Goal: Transaction & Acquisition: Download file/media

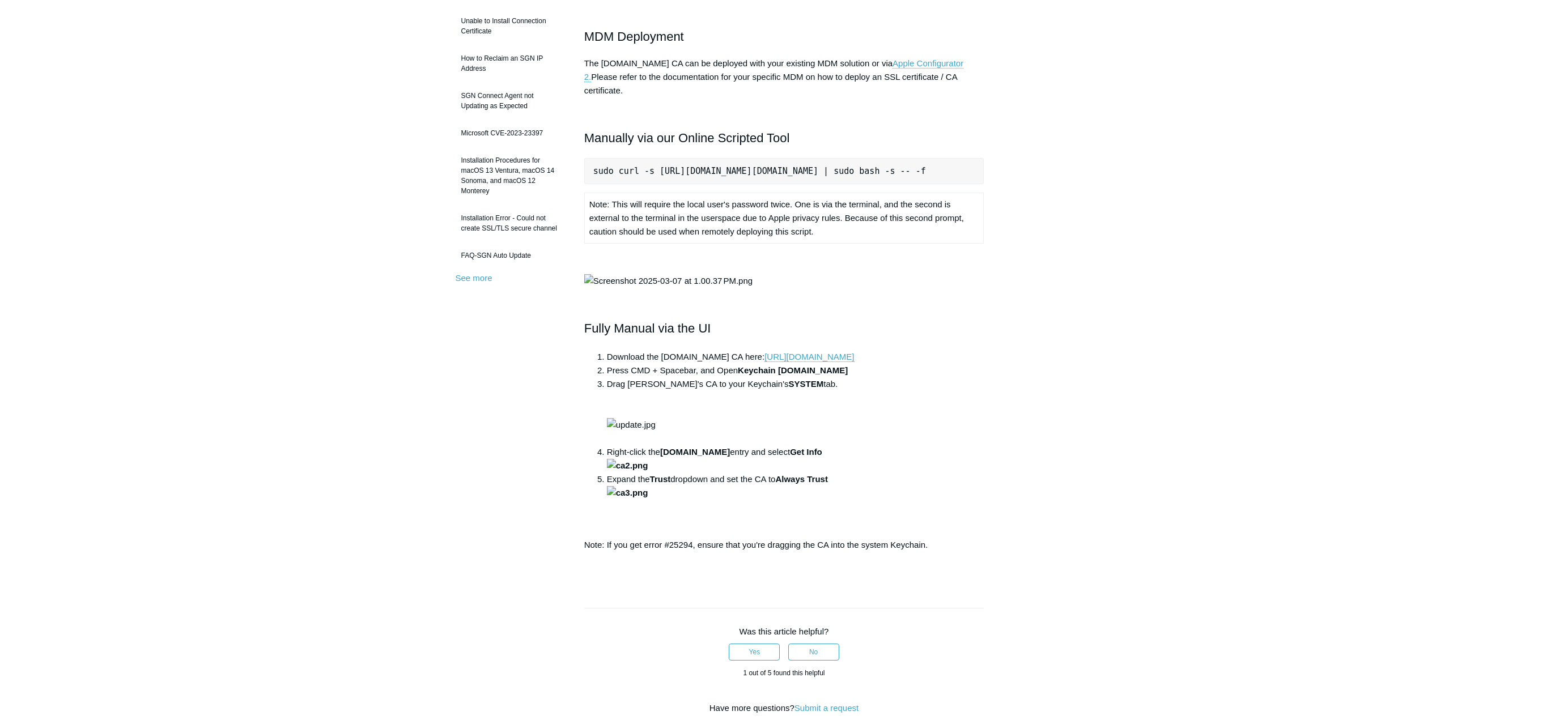
click at [648, 158] on pre "sudo curl -s [URL][DOMAIN_NAME][DOMAIN_NAME] | sudo bash -s -- -f" at bounding box center [784, 171] width 400 height 26
drag, startPoint x: 648, startPoint y: 158, endPoint x: 799, endPoint y: 153, distance: 151.1
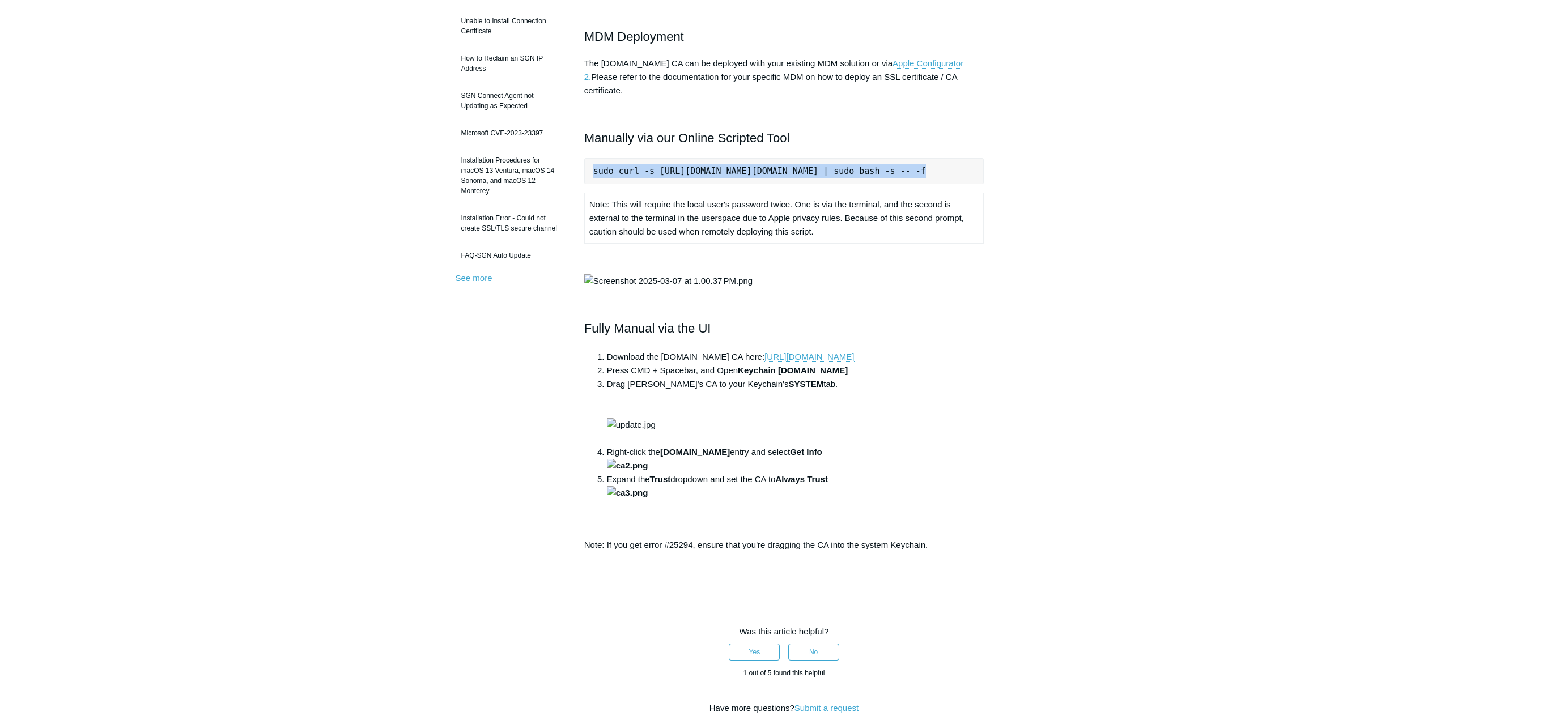
click at [799, 158] on pre "sudo curl -s [URL][DOMAIN_NAME][DOMAIN_NAME] | sudo bash -s -- -f" at bounding box center [784, 171] width 400 height 26
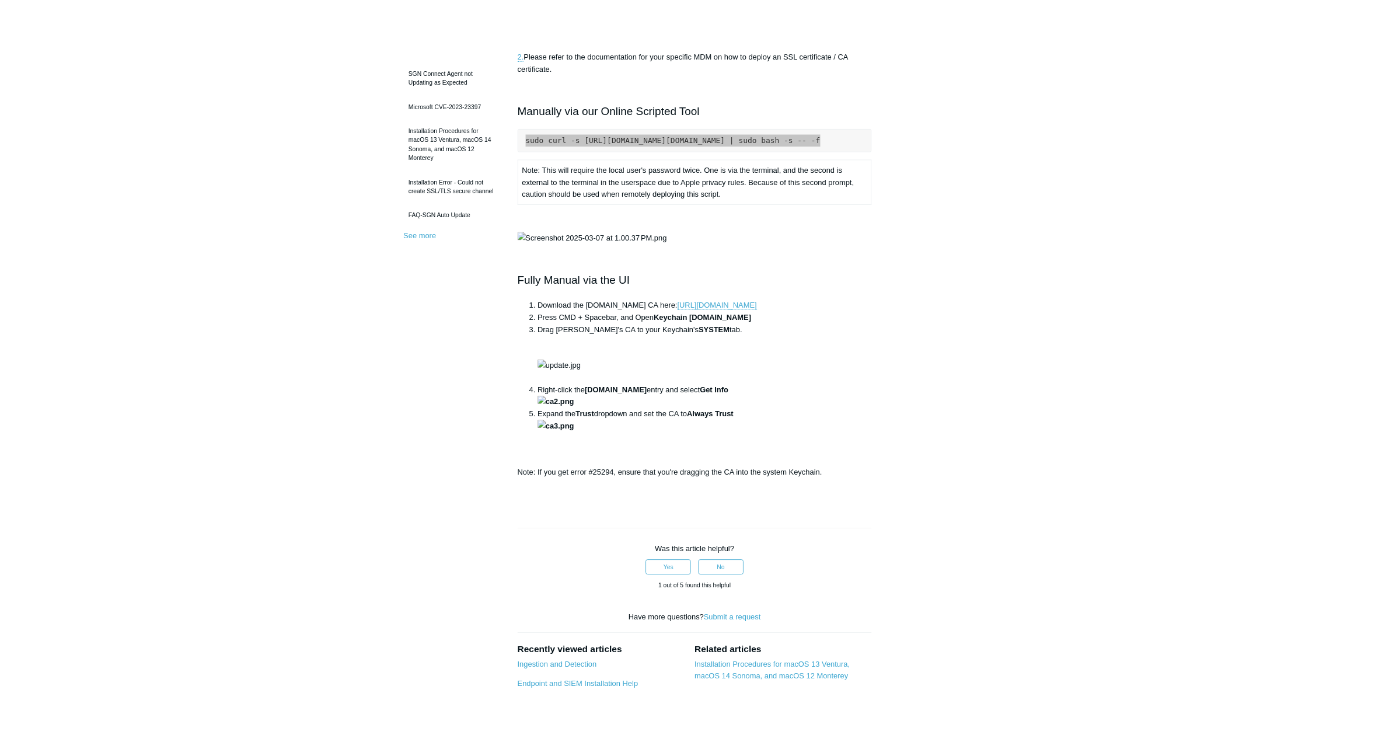
scroll to position [409, 0]
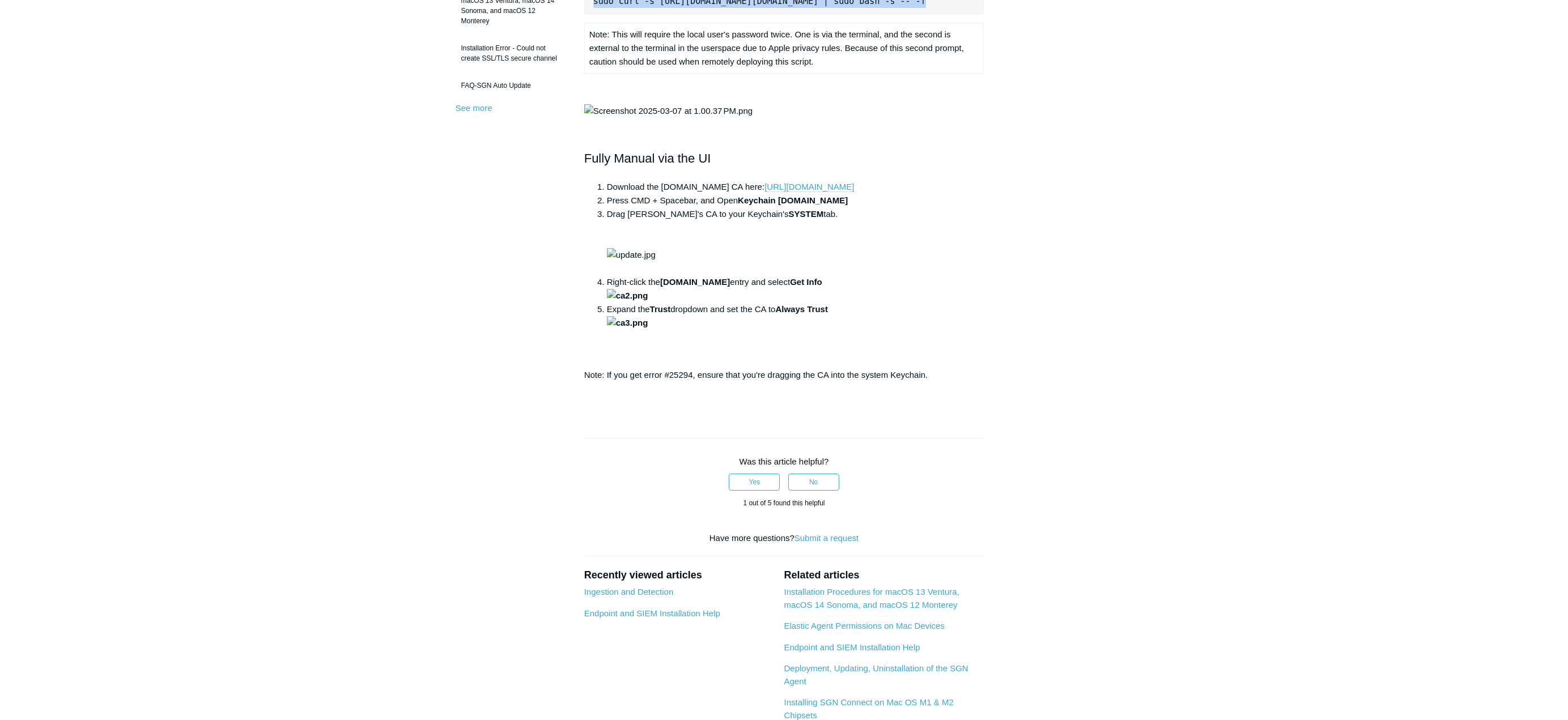
click at [854, 192] on link "[URL][DOMAIN_NAME]" at bounding box center [810, 186] width 89 height 11
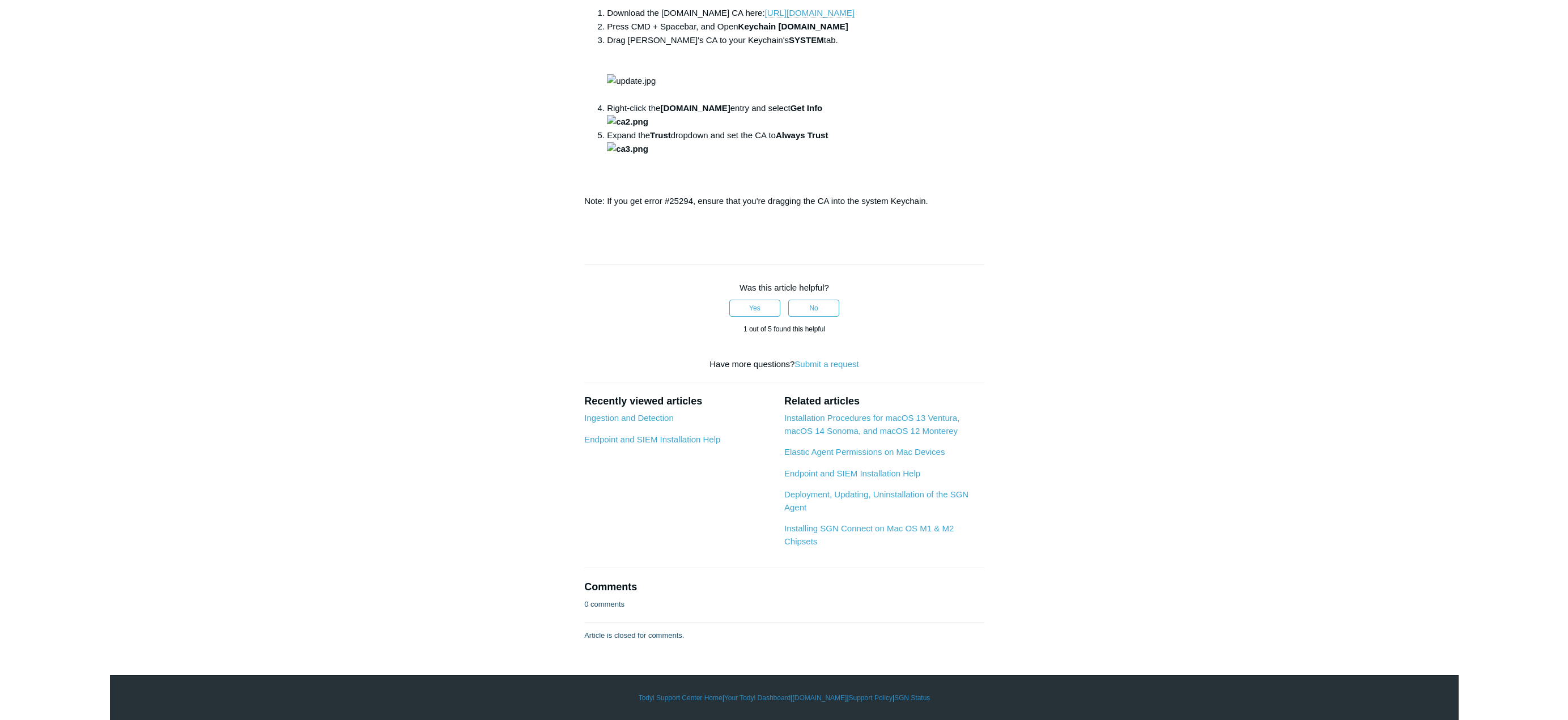
scroll to position [340, 0]
